Goal: Find specific page/section: Find specific page/section

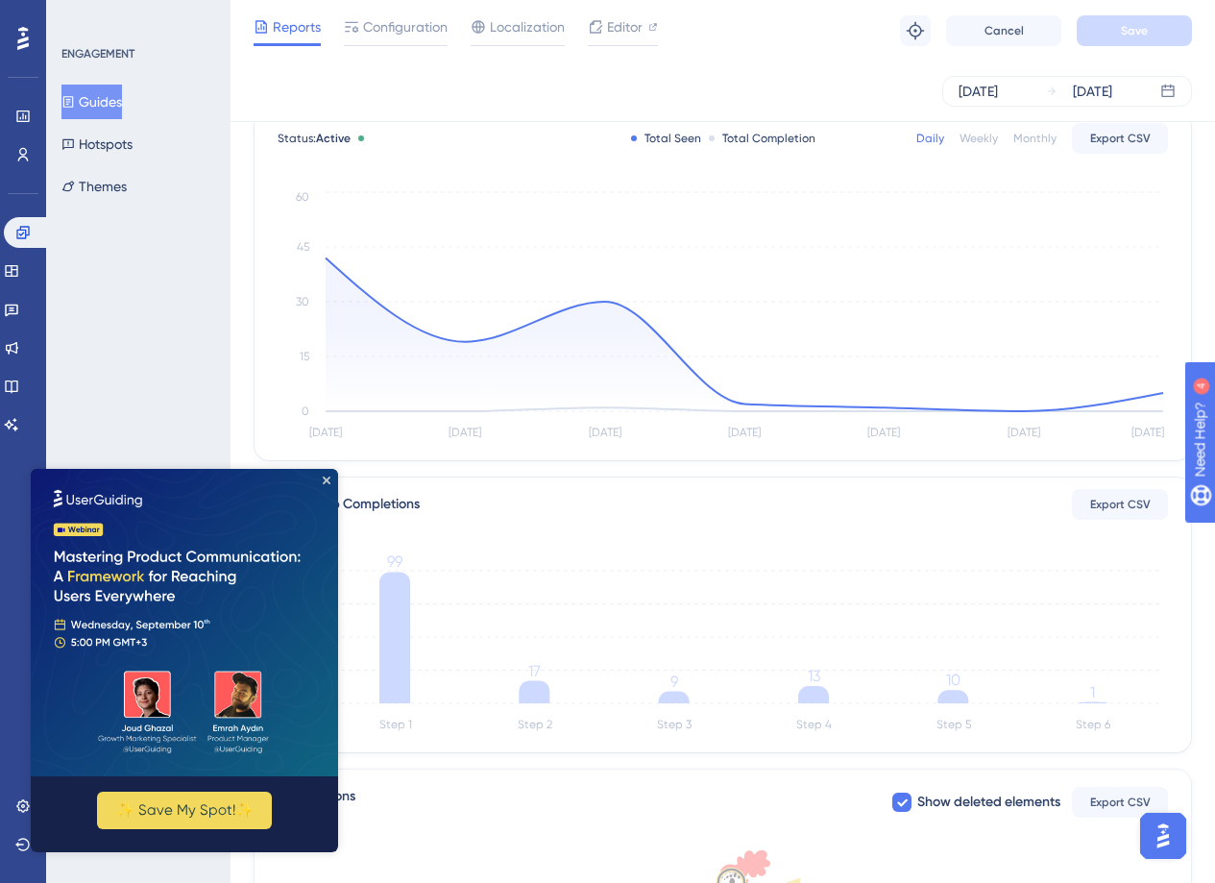
click at [503, 90] on div "[DATE] [DATE]" at bounding box center [723, 91] width 938 height 31
click at [326, 476] on icon "Close Preview" at bounding box center [327, 480] width 8 height 8
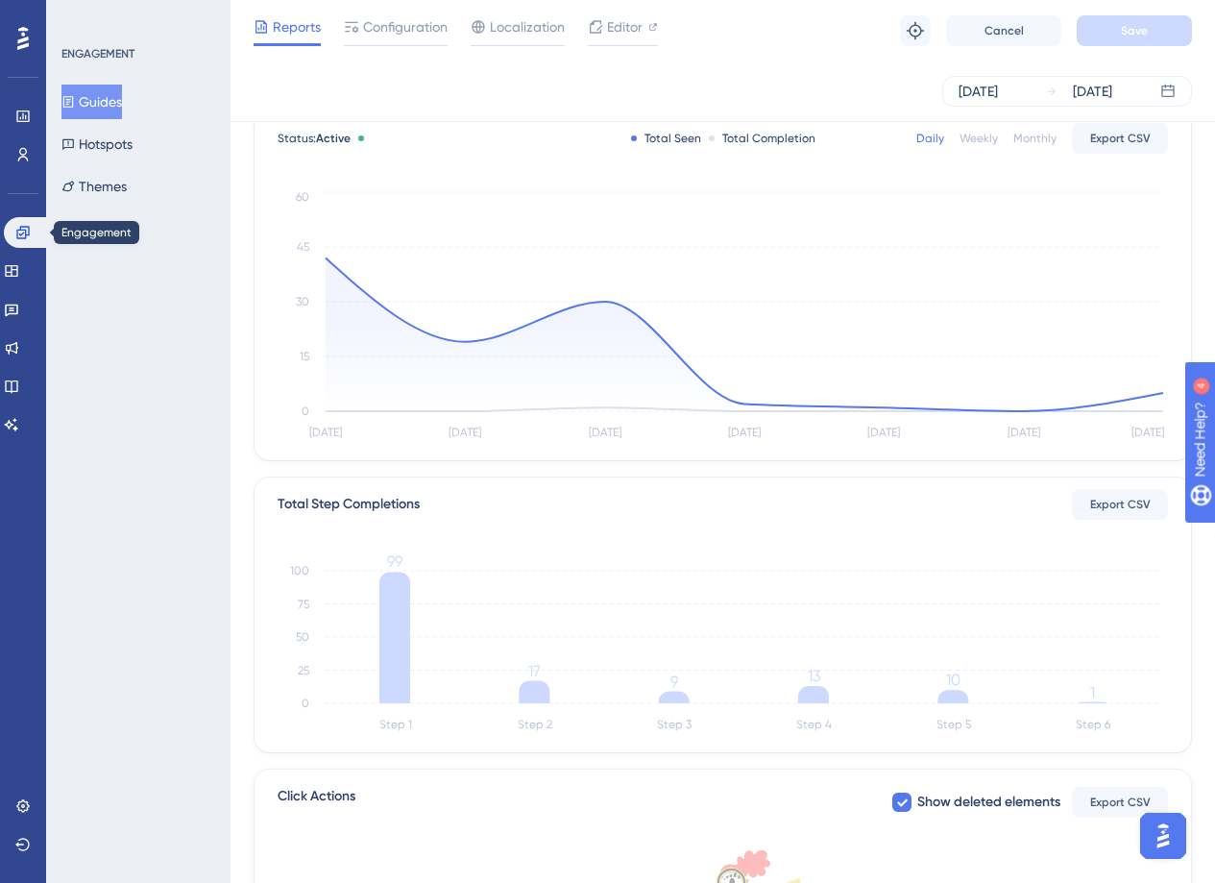
click at [9, 210] on div "Engagement Widgets Feedback Product Updates Knowledge Base AI Assistant" at bounding box center [23, 305] width 38 height 270
click at [27, 229] on icon at bounding box center [22, 232] width 15 height 15
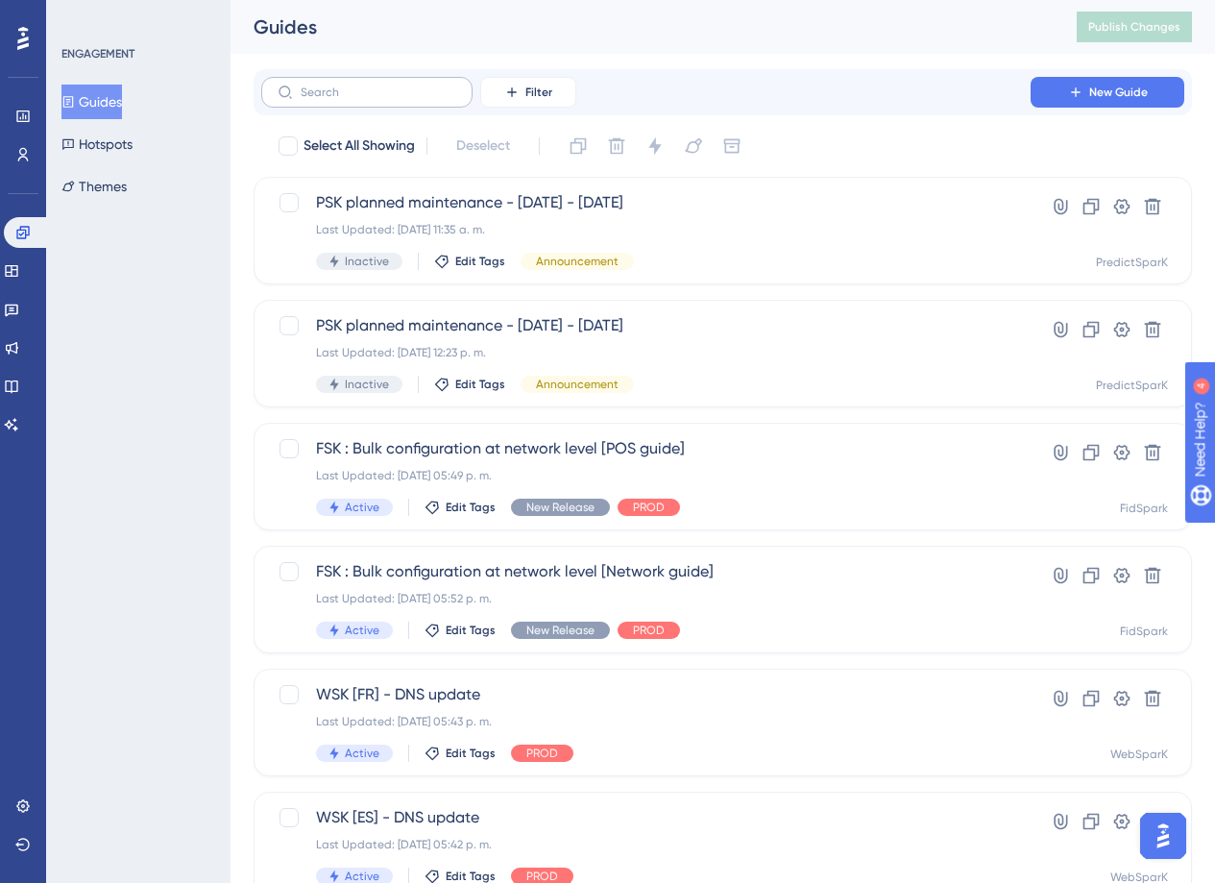
click at [340, 98] on label at bounding box center [366, 92] width 211 height 31
click at [340, 98] on input "text" at bounding box center [379, 91] width 156 height 13
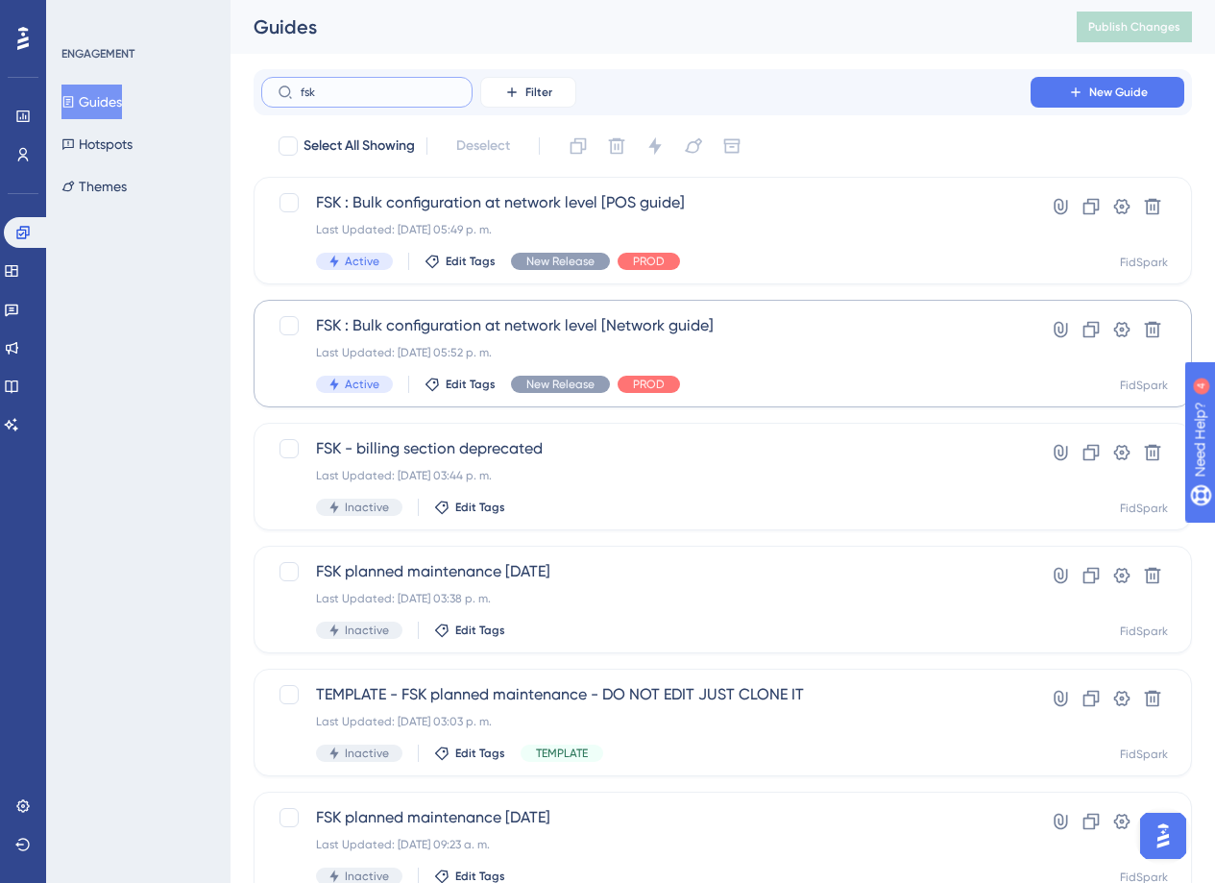
type input "fsk"
click at [475, 327] on span "FSK : Bulk configuration at network level [Network guide]" at bounding box center [646, 325] width 660 height 23
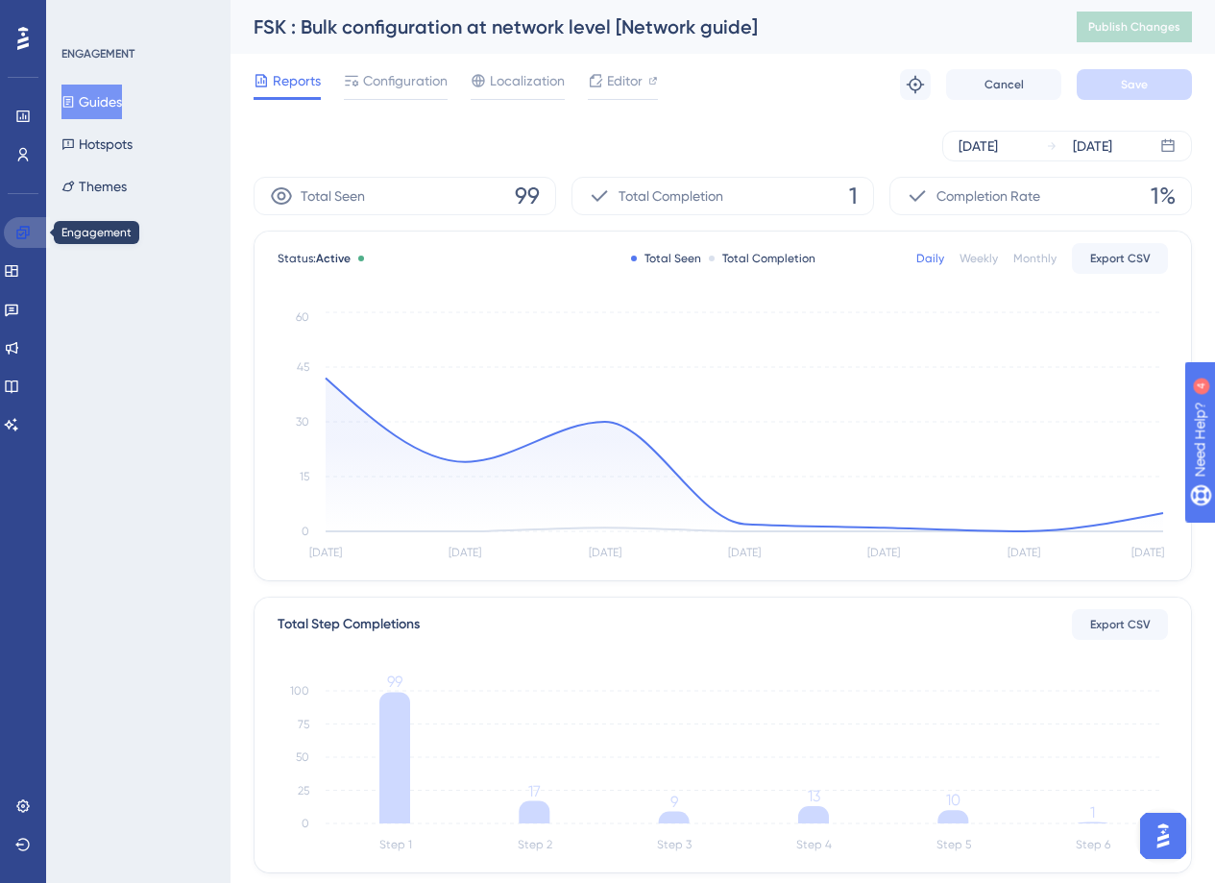
click at [23, 236] on icon at bounding box center [22, 232] width 15 height 15
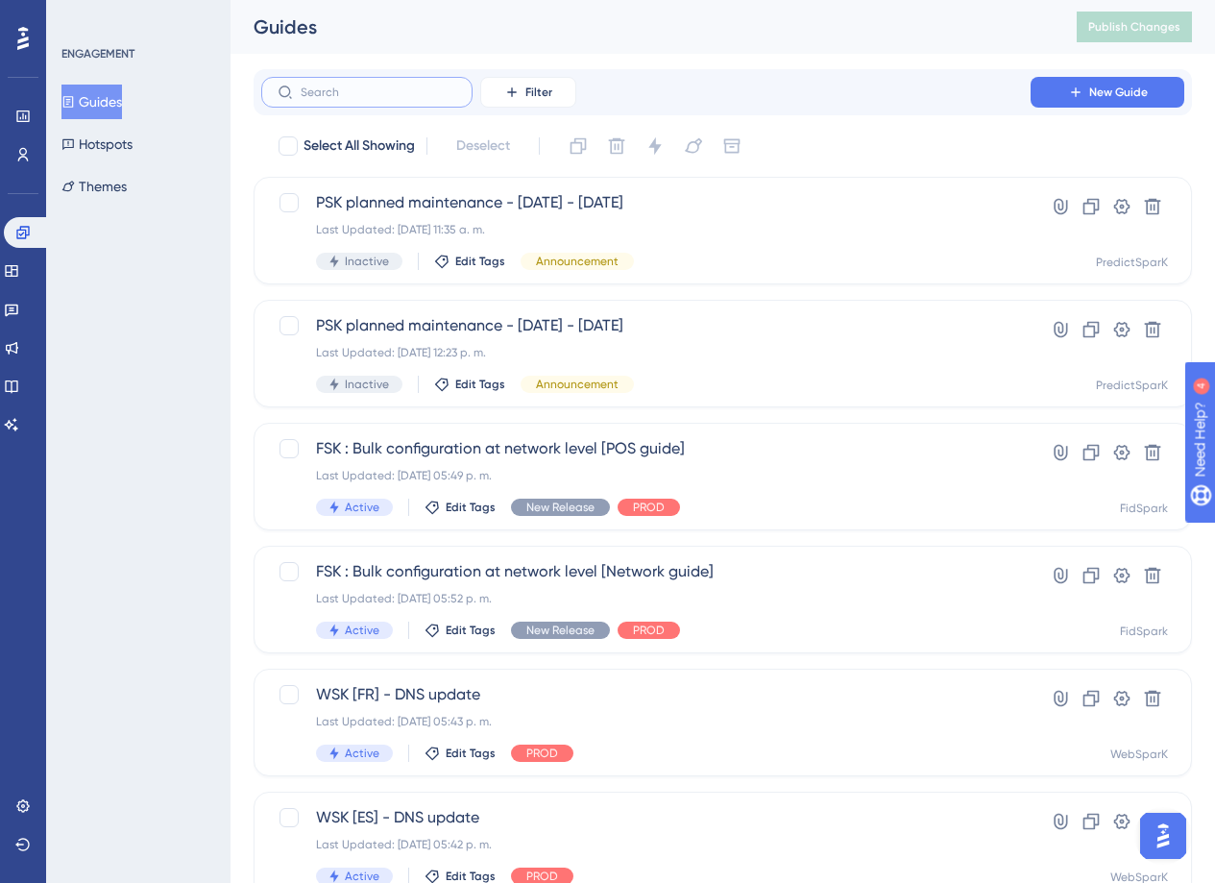
click at [398, 87] on input "text" at bounding box center [379, 91] width 156 height 13
type input "g"
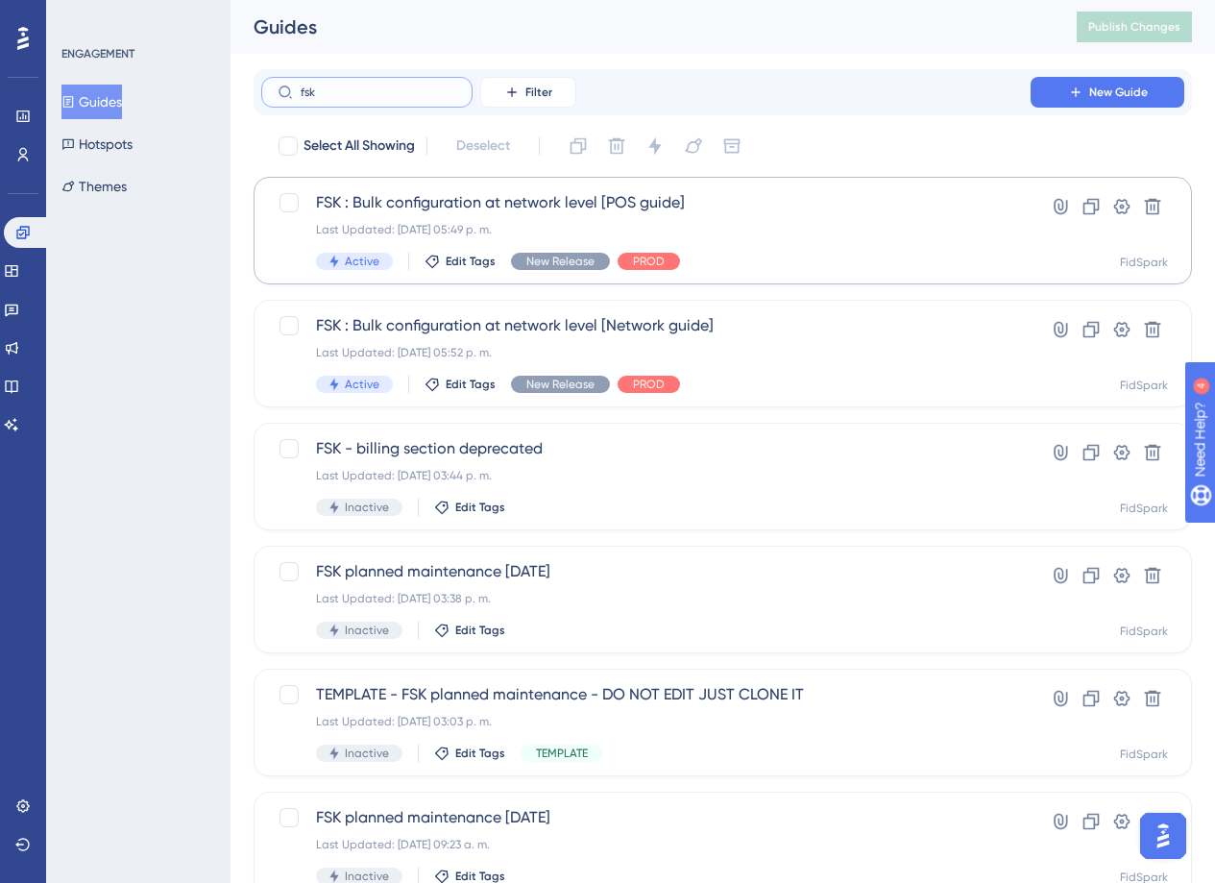
type input "fsk"
click at [486, 207] on span "FSK : Bulk configuration at network level [POS guide]" at bounding box center [646, 202] width 660 height 23
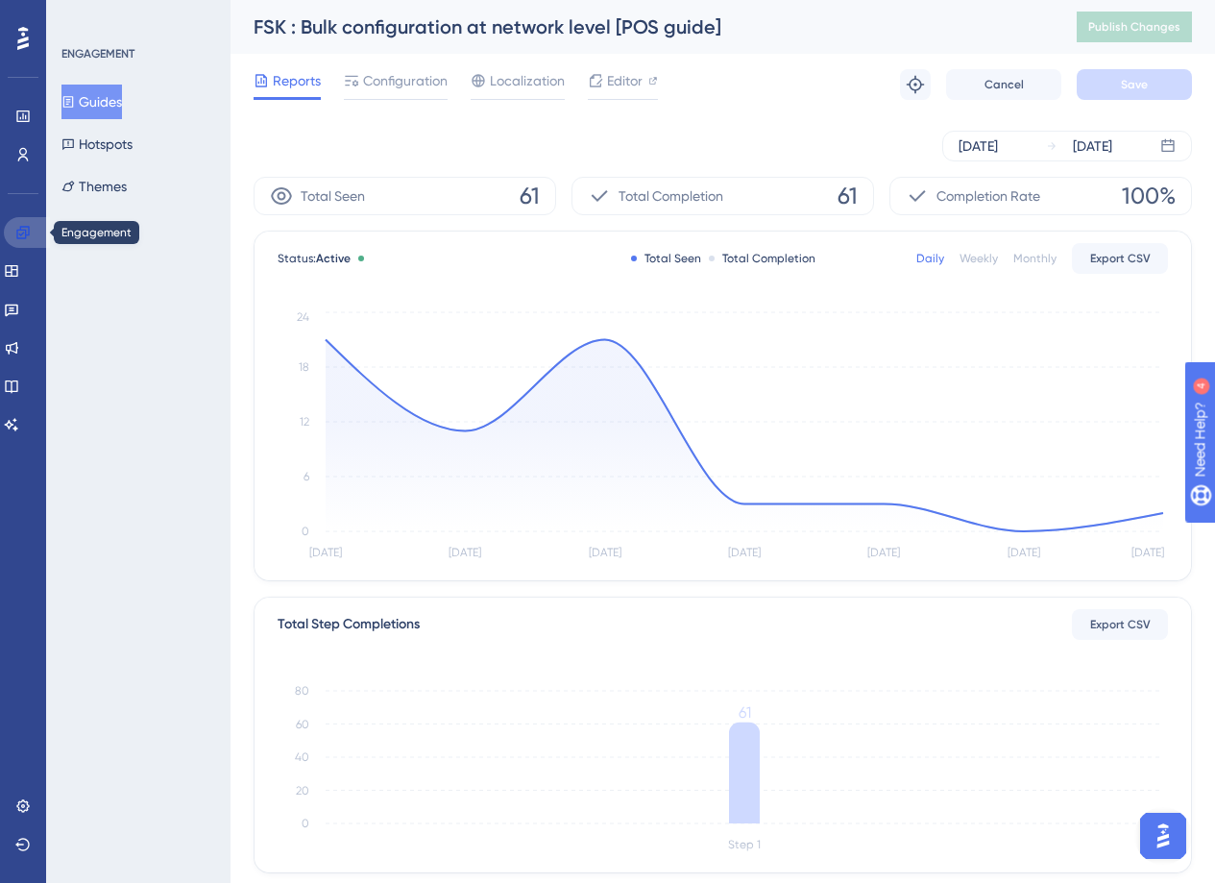
click at [23, 231] on icon at bounding box center [22, 232] width 15 height 15
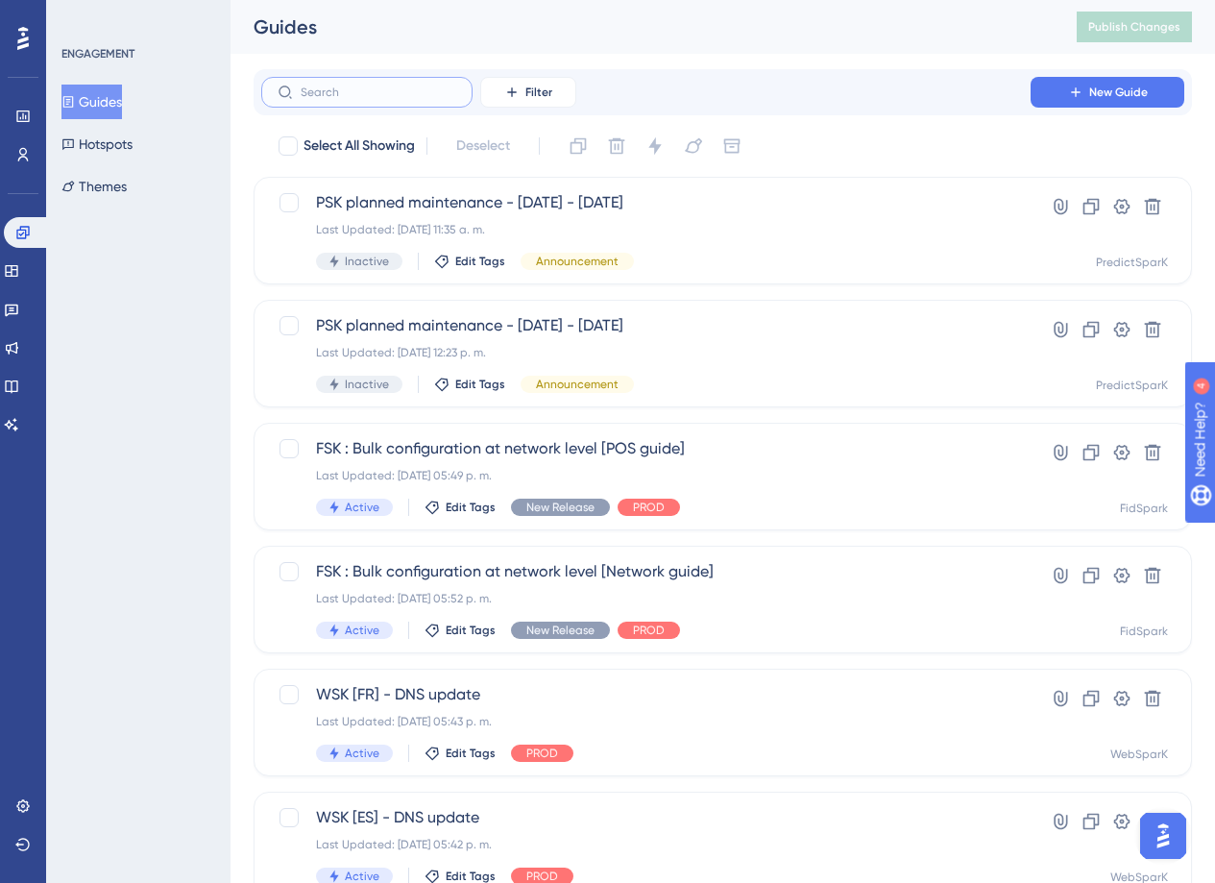
click at [380, 94] on input "text" at bounding box center [379, 91] width 156 height 13
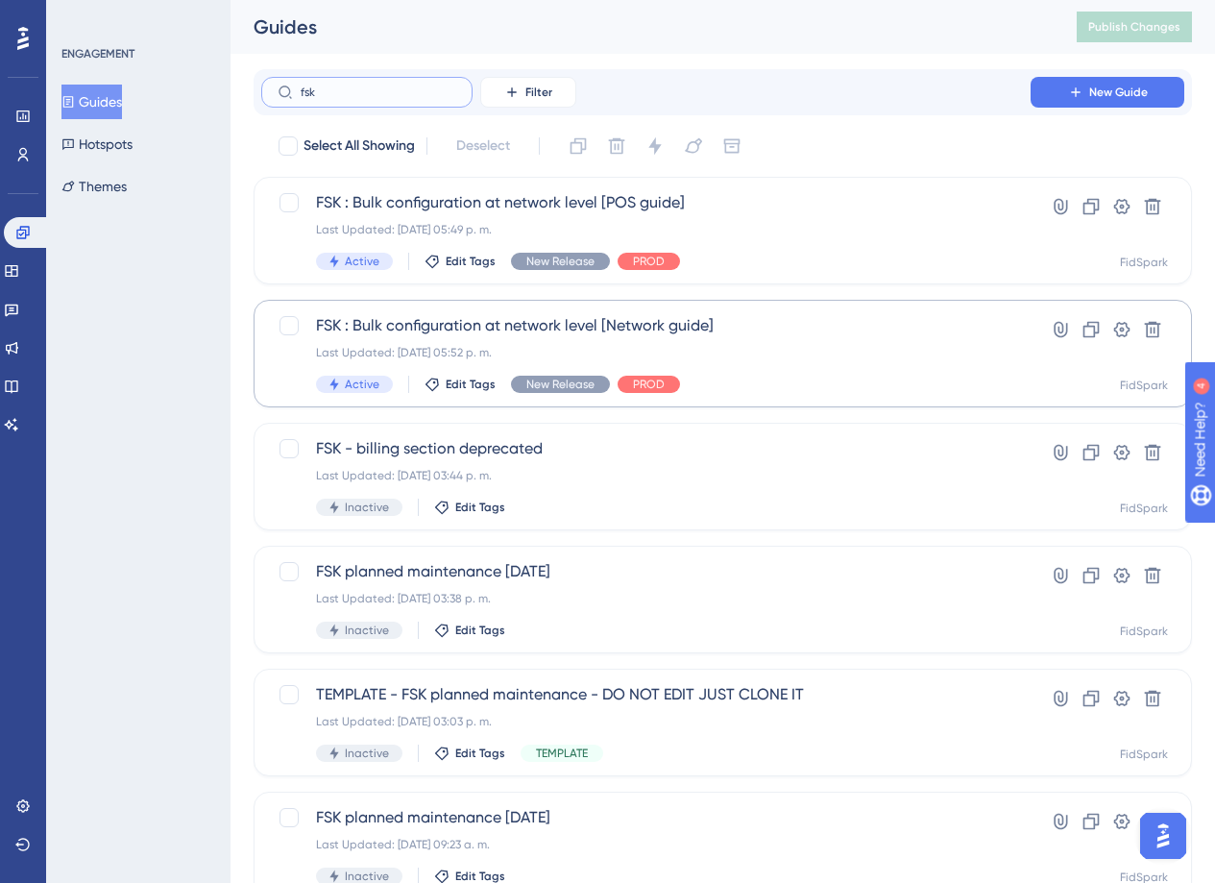
type input "fsk"
click at [508, 346] on div "Last Updated: [DATE] 05:52 p. m." at bounding box center [646, 352] width 660 height 15
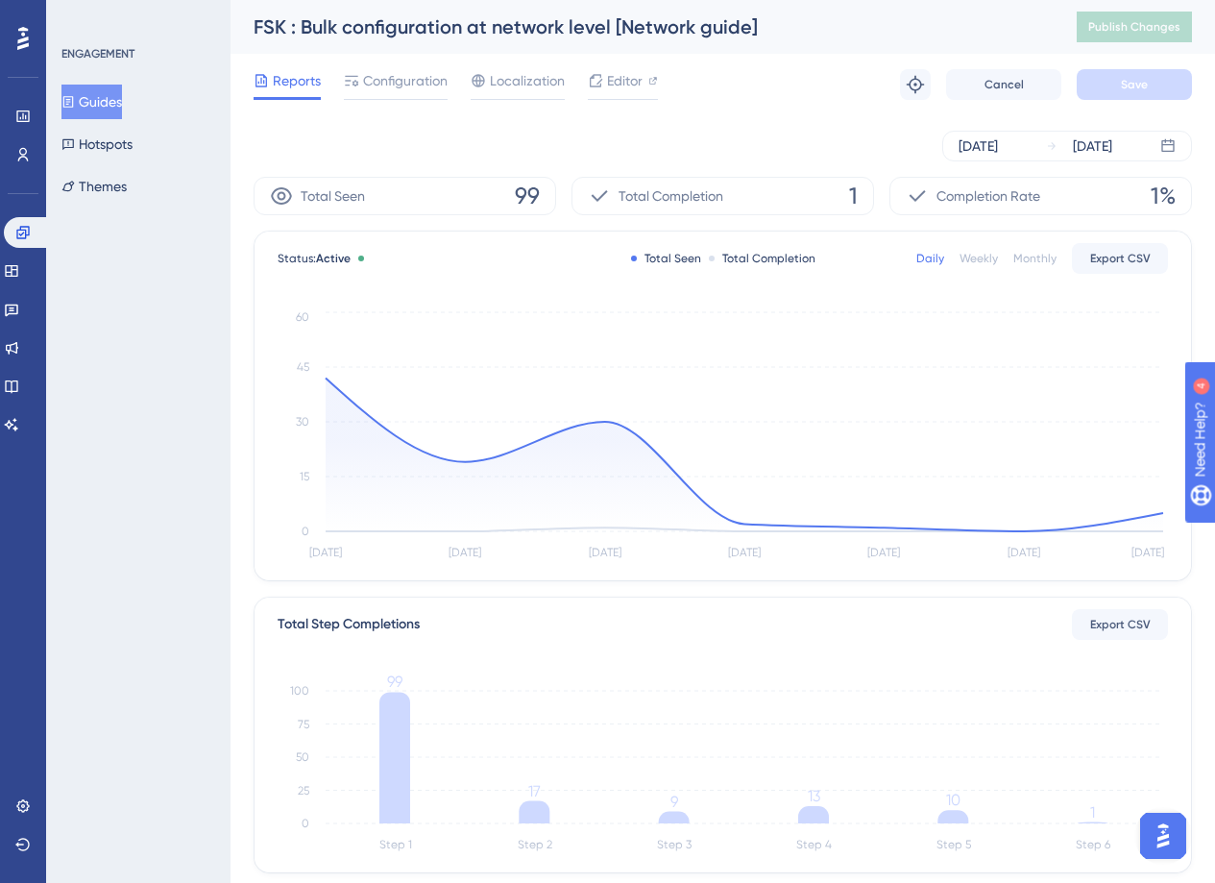
click at [790, 262] on div "Total Completion" at bounding box center [762, 258] width 107 height 15
click at [731, 257] on div "Total Completion" at bounding box center [762, 258] width 107 height 15
click at [715, 257] on div "Total Completion" at bounding box center [762, 258] width 107 height 15
click at [980, 253] on div "Weekly" at bounding box center [979, 258] width 38 height 15
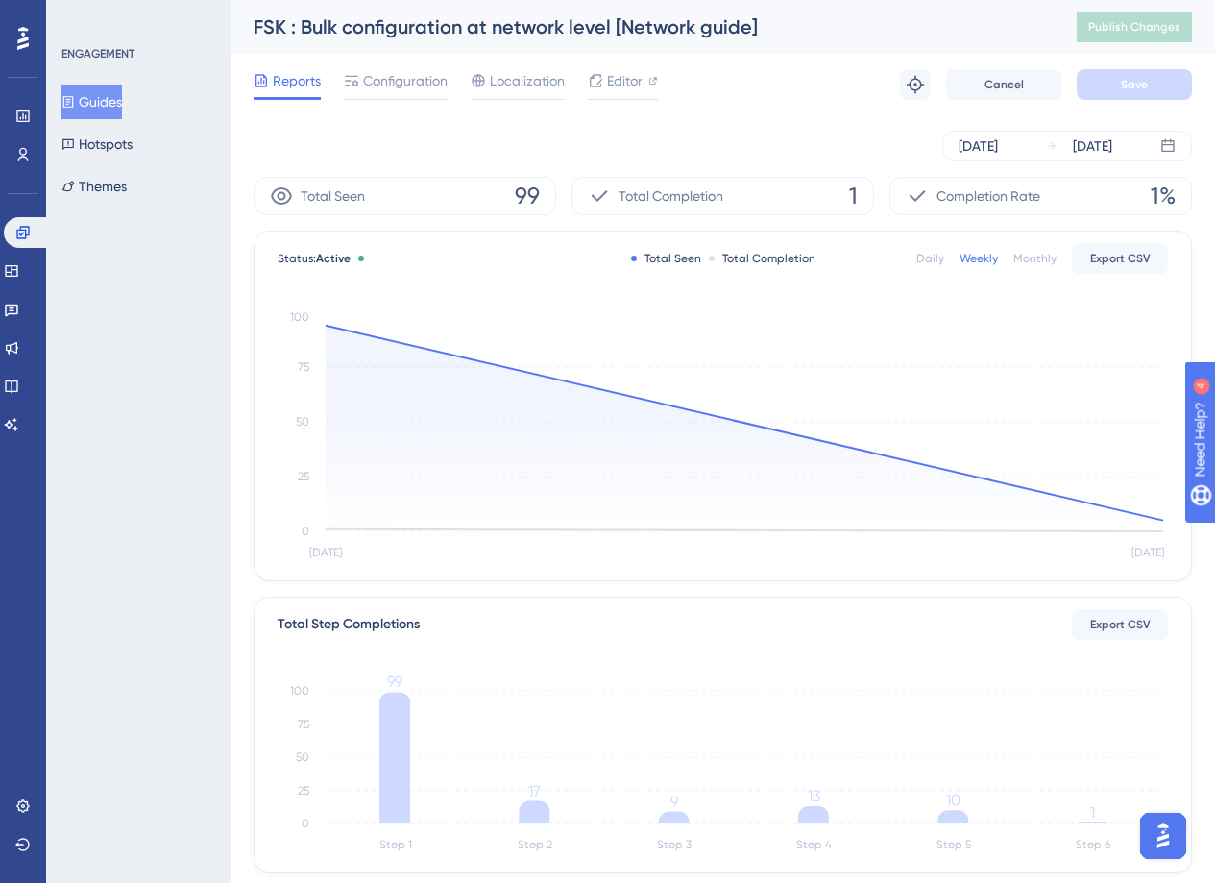
click at [1040, 261] on div "Monthly" at bounding box center [1034, 258] width 43 height 15
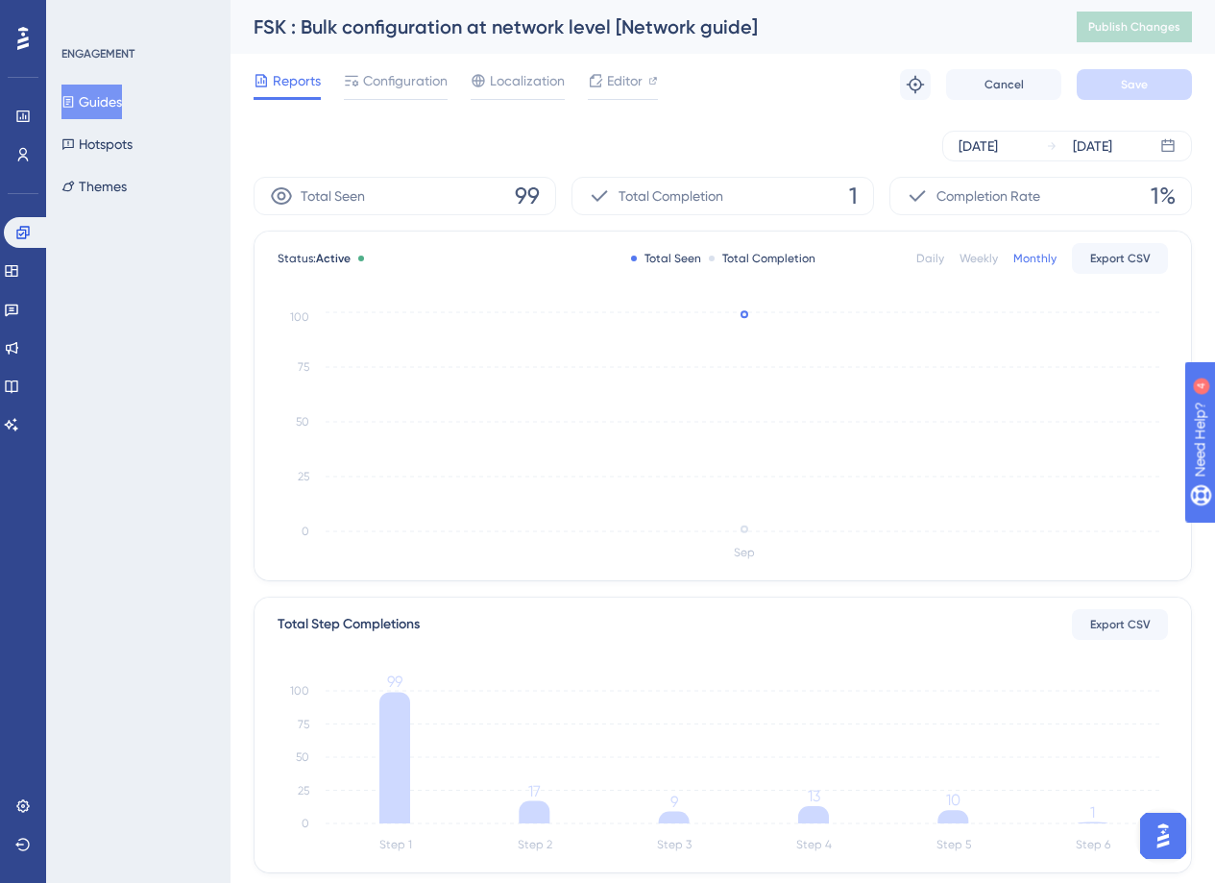
click at [968, 256] on div "Weekly" at bounding box center [979, 258] width 38 height 15
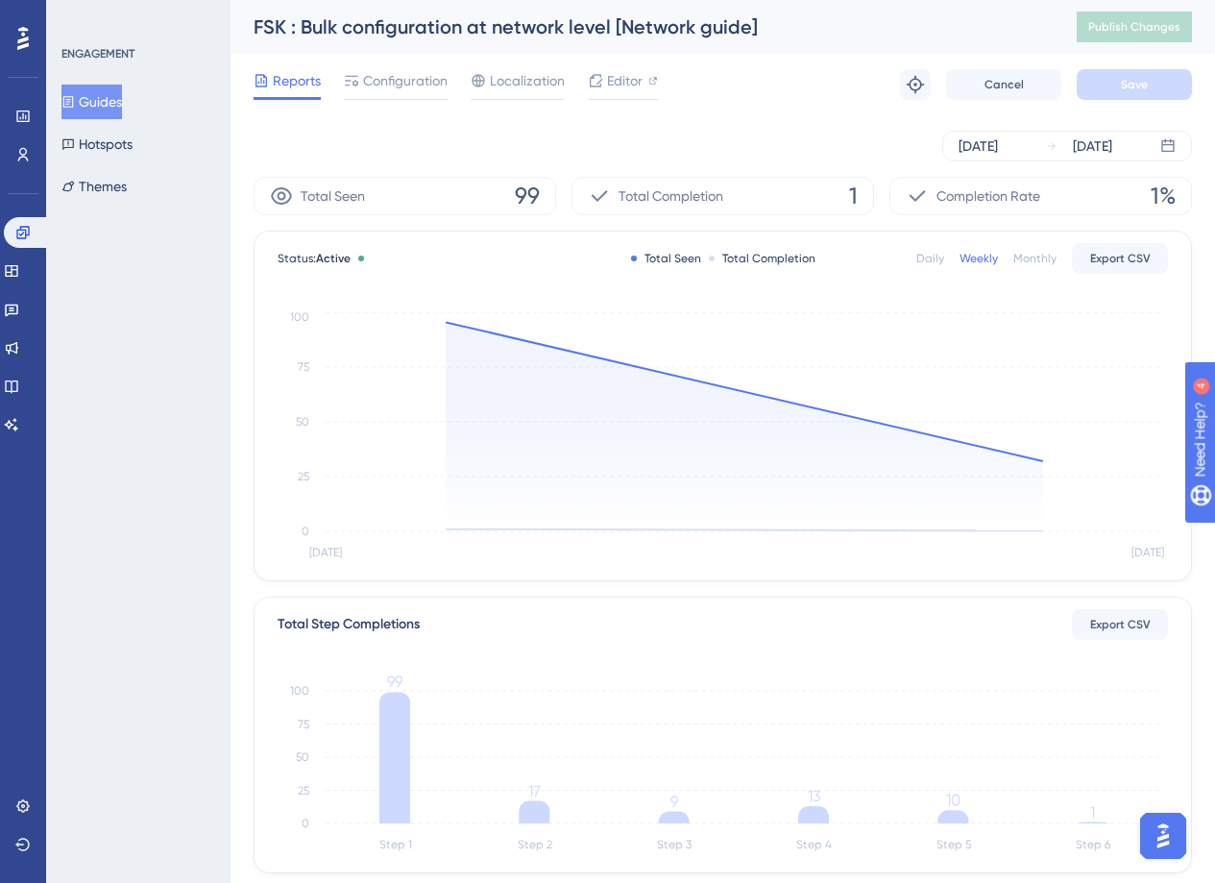
click at [932, 258] on div "Daily" at bounding box center [930, 258] width 28 height 15
